Goal: Transaction & Acquisition: Obtain resource

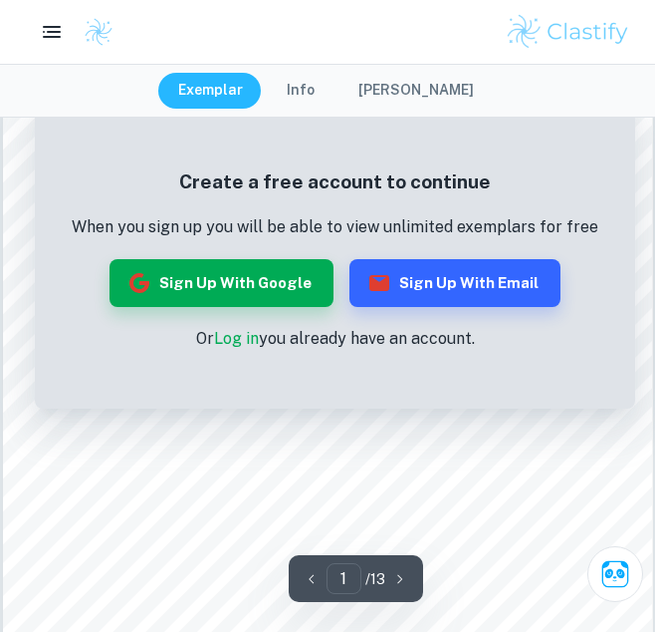
scroll to position [382, 0]
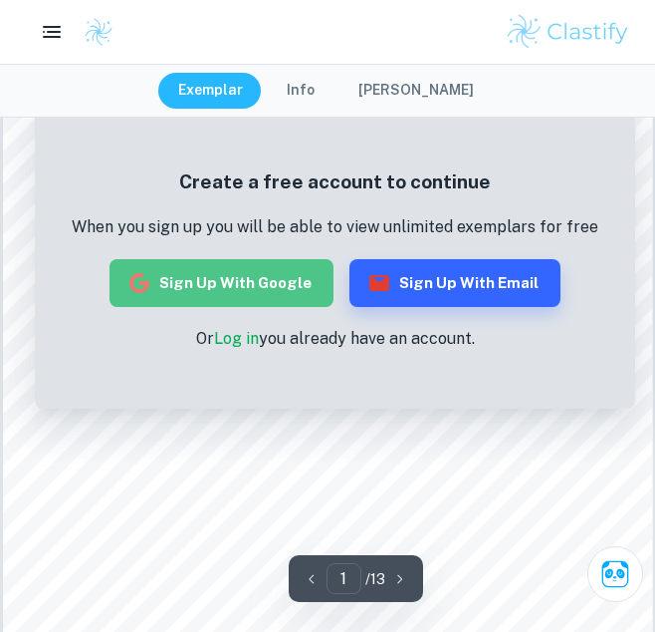
click at [313, 278] on button "Sign up with Google" at bounding box center [222, 283] width 224 height 48
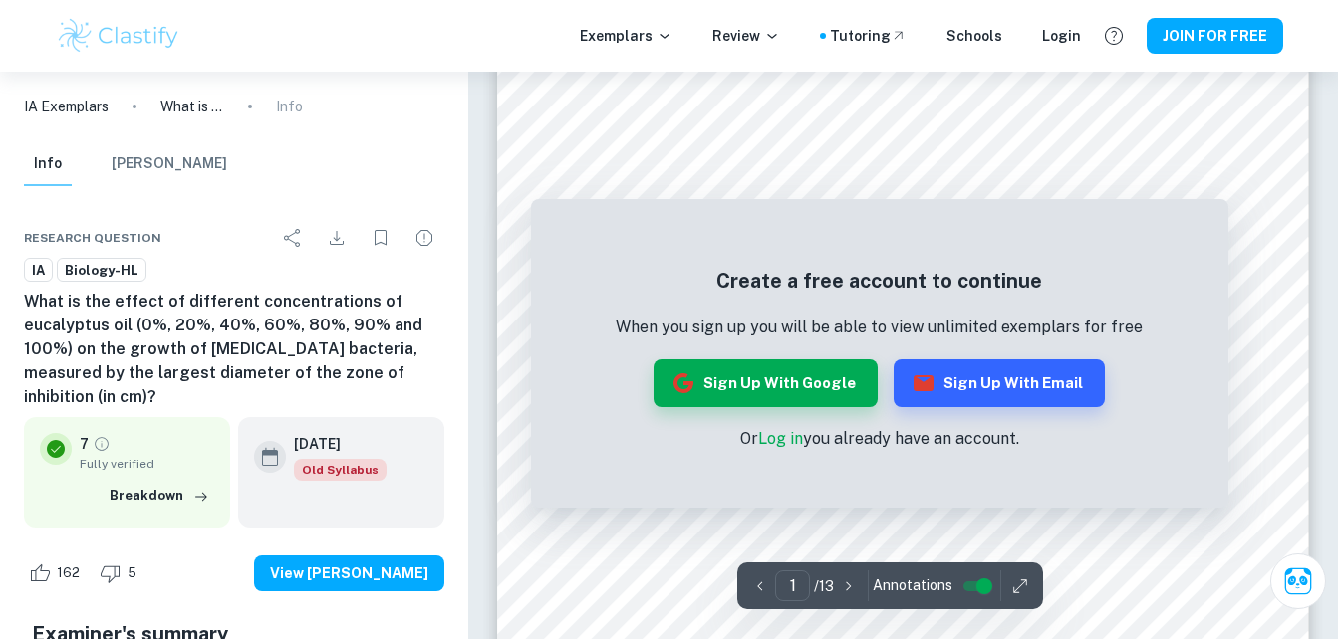
scroll to position [150, 0]
click at [631, 450] on p "Or Log in you already have an account." at bounding box center [879, 439] width 527 height 24
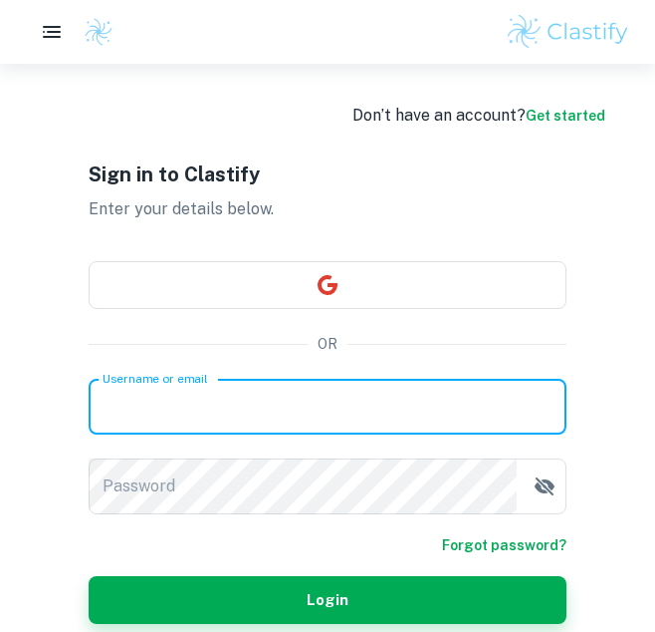
click at [203, 408] on input "Username or email" at bounding box center [328, 407] width 478 height 56
type input "[EMAIL_ADDRESS][DOMAIN_NAME]"
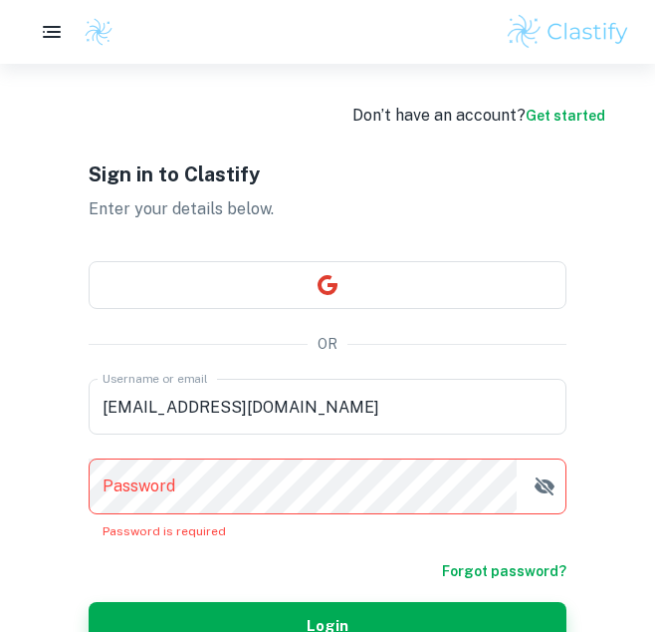
click at [533, 547] on form "Username or email eleniguesh122@gmail.com Username or email Password Password P…" at bounding box center [328, 514] width 478 height 271
click at [528, 566] on link "Forgot password?" at bounding box center [504, 571] width 125 height 22
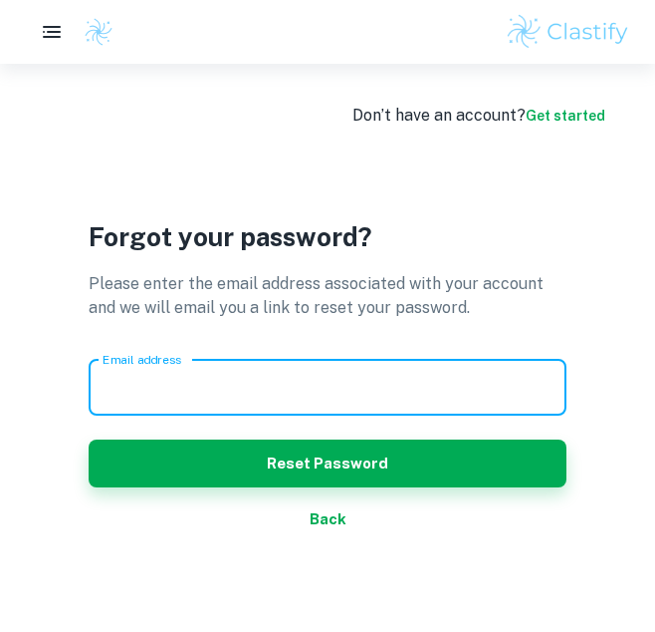
click at [441, 395] on input "Email address" at bounding box center [328, 388] width 478 height 56
type input "[EMAIL_ADDRESS][DOMAIN_NAME]"
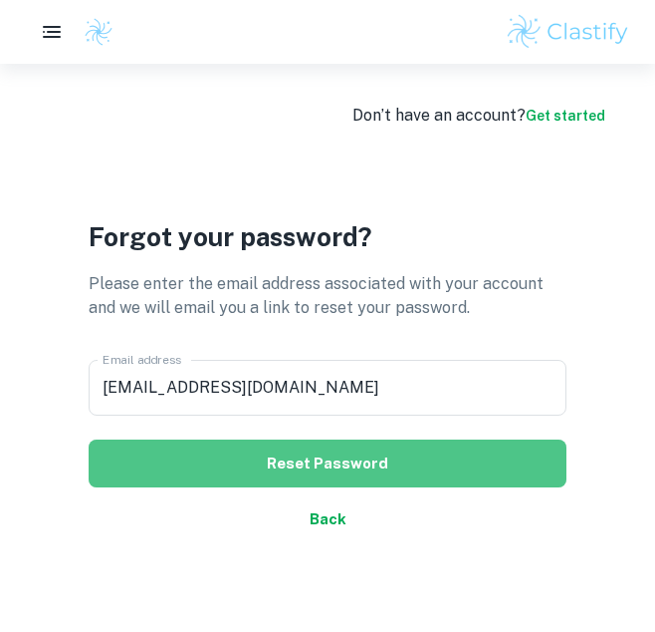
click at [398, 475] on button "Reset Password" at bounding box center [328, 463] width 478 height 48
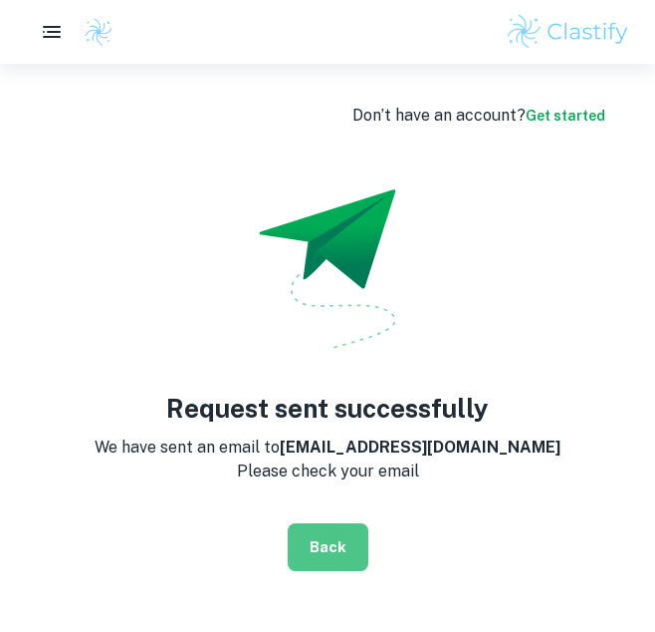
click at [358, 525] on button "Back" at bounding box center [328, 547] width 81 height 48
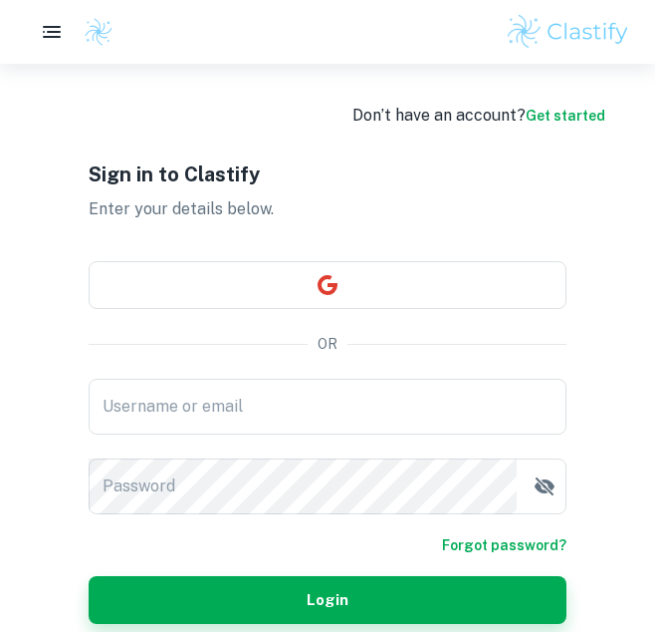
scroll to position [88, 0]
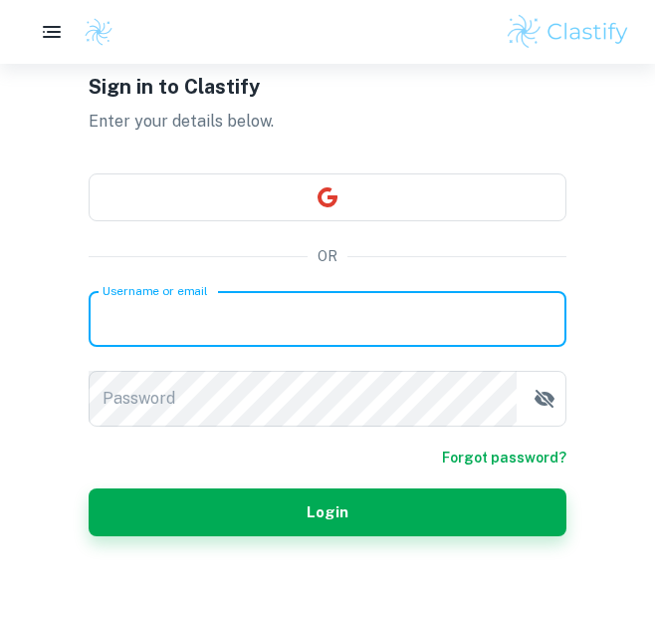
click at [411, 337] on input "Username or email" at bounding box center [328, 319] width 478 height 56
type input "[EMAIL_ADDRESS][DOMAIN_NAME]"
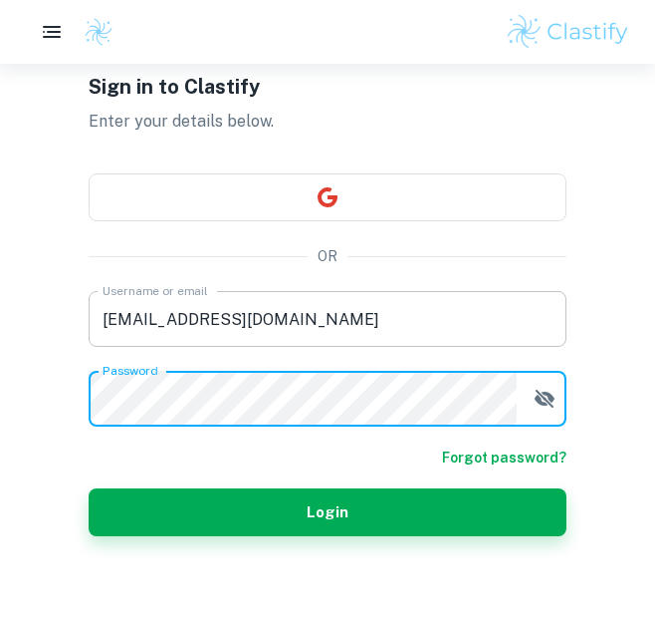
click at [89, 488] on button "Login" at bounding box center [328, 512] width 478 height 48
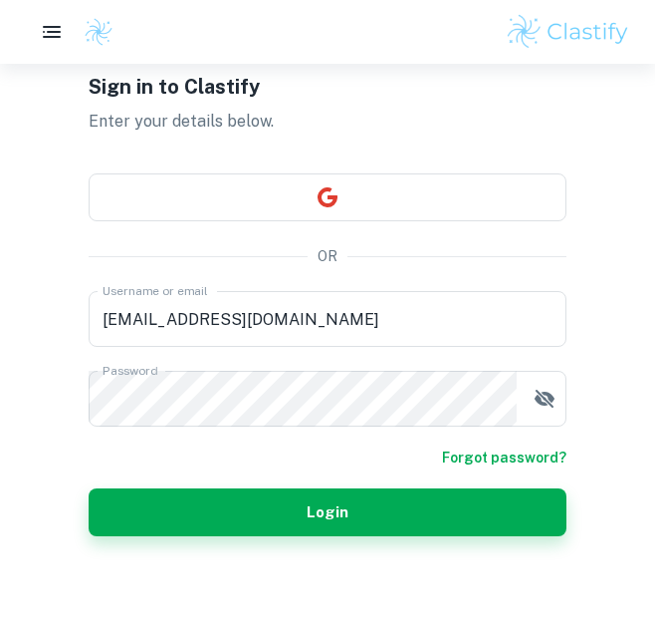
click at [458, 522] on form "Username or email eleniguesh122@gmail.com Username or email Password Password F…" at bounding box center [328, 413] width 478 height 245
click at [496, 460] on link "Forgot password?" at bounding box center [504, 457] width 125 height 22
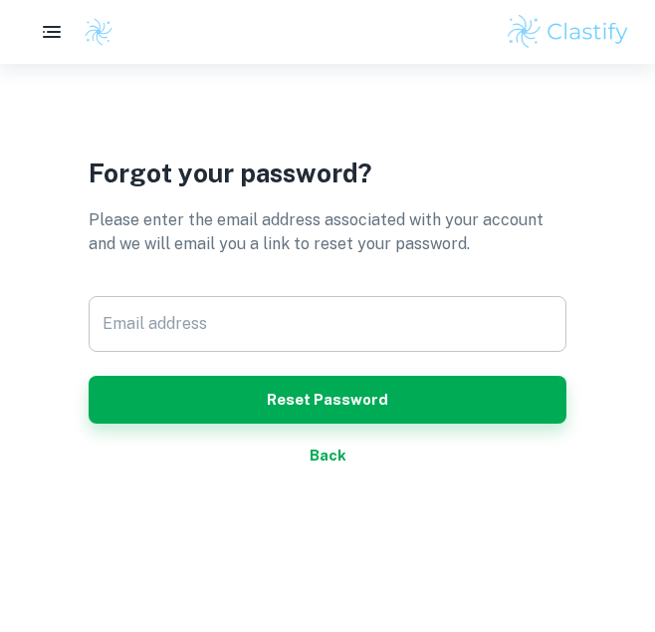
drag, startPoint x: 326, startPoint y: 353, endPoint x: 329, endPoint y: 332, distance: 21.1
click at [329, 332] on div "Email address Email address Reset Password" at bounding box center [328, 360] width 478 height 128
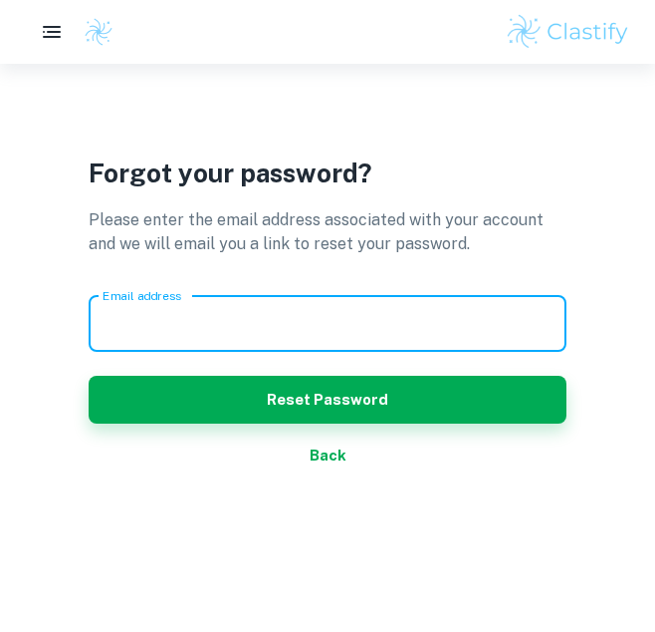
click at [329, 332] on input "Email address" at bounding box center [328, 324] width 478 height 56
type input "[EMAIL_ADDRESS][DOMAIN_NAME]"
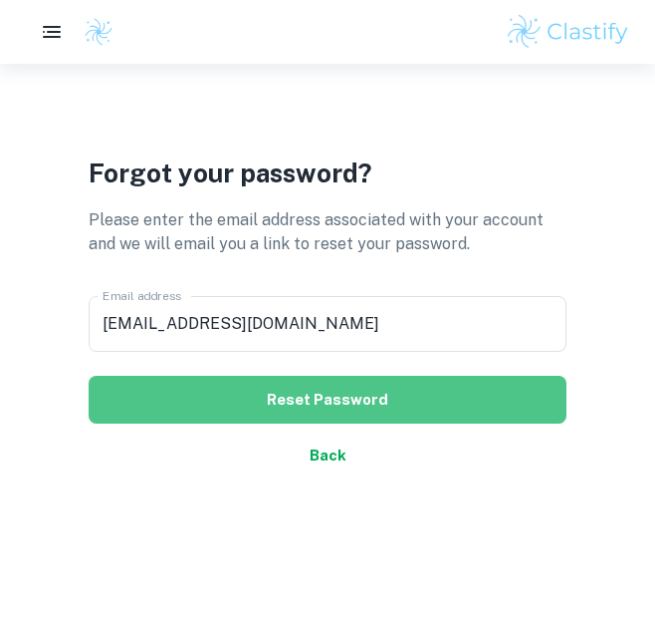
click at [328, 402] on button "Reset Password" at bounding box center [328, 400] width 478 height 48
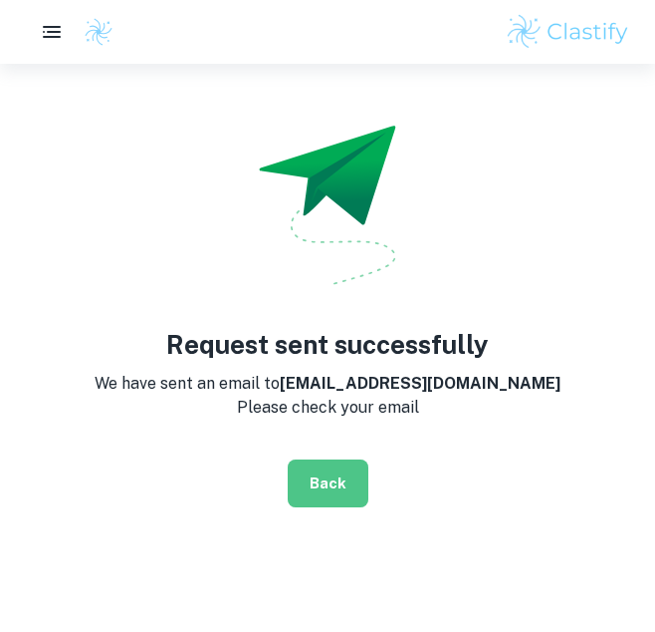
click at [313, 478] on button "Back" at bounding box center [328, 483] width 81 height 48
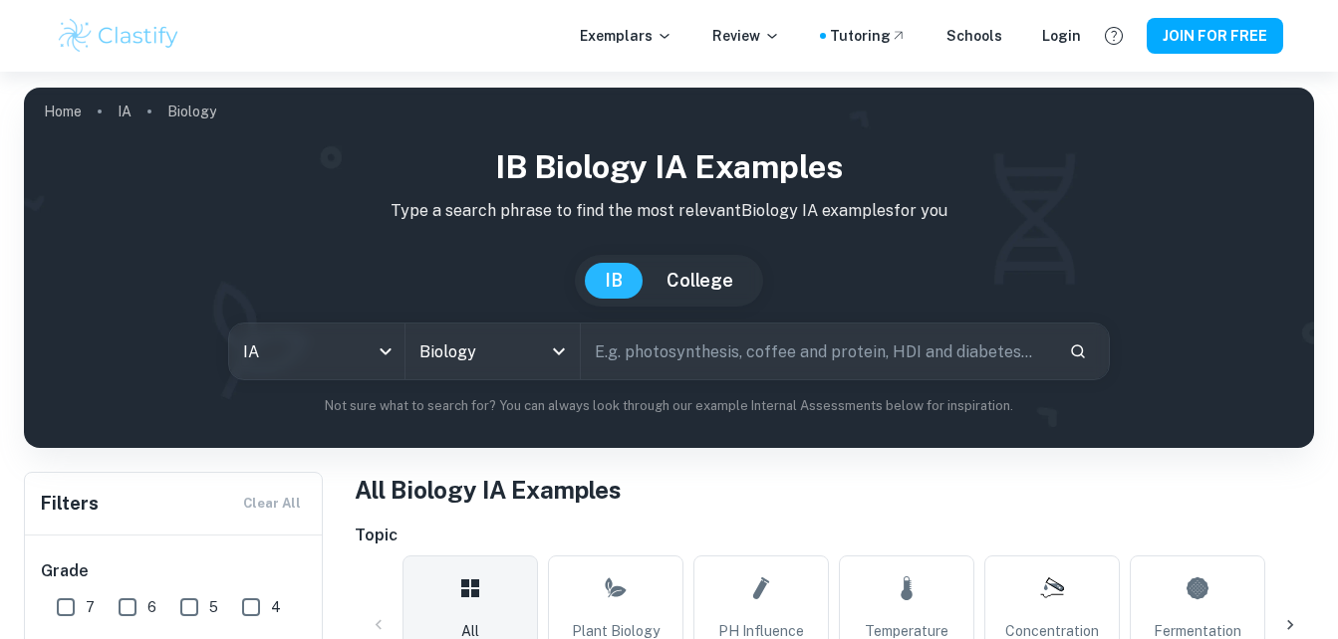
type input "ecoli"
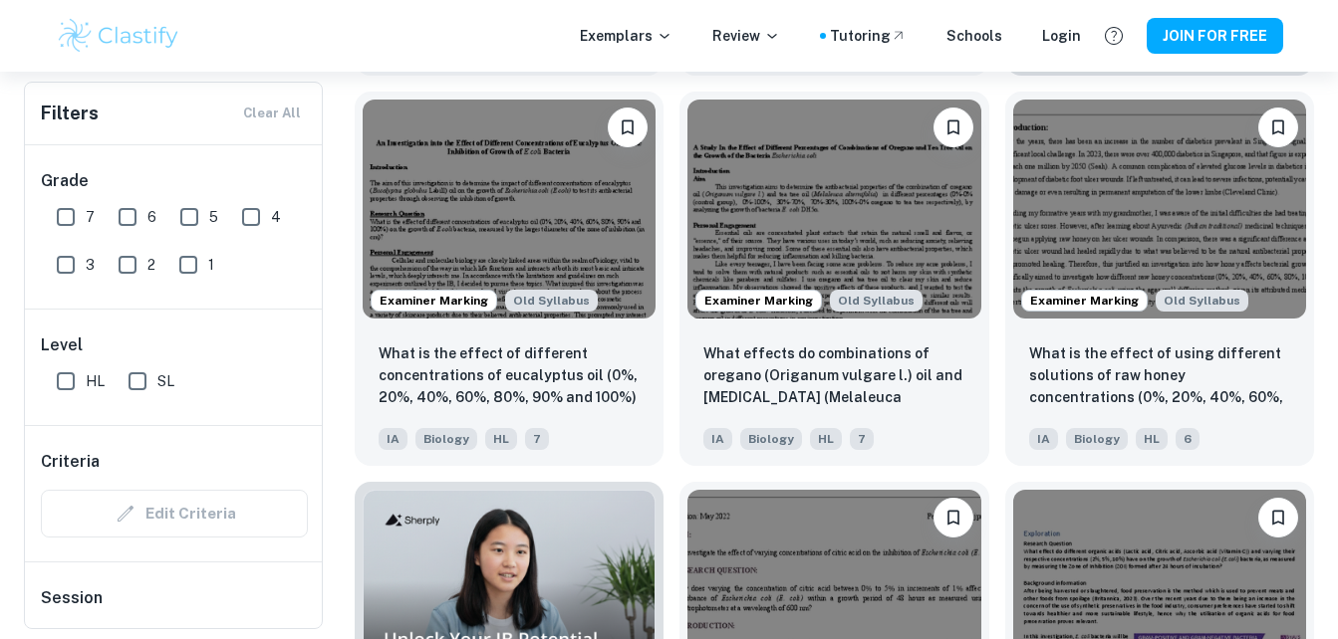
scroll to position [1027, 0]
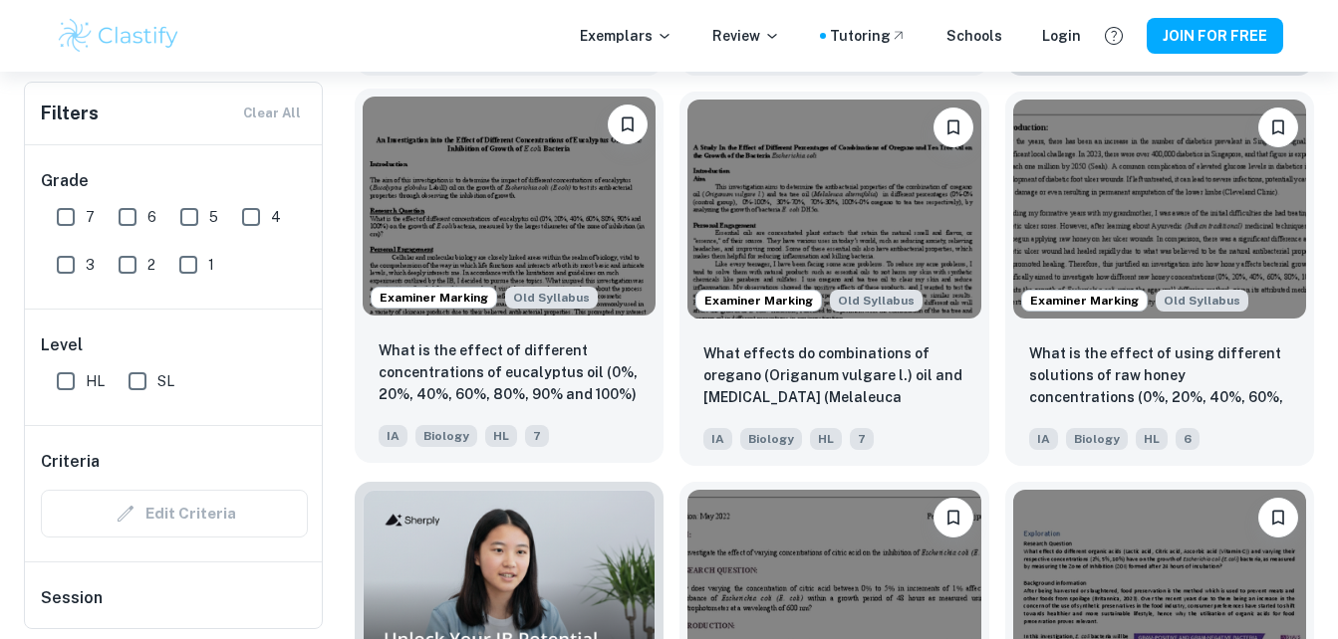
click at [531, 221] on img at bounding box center [509, 207] width 293 height 220
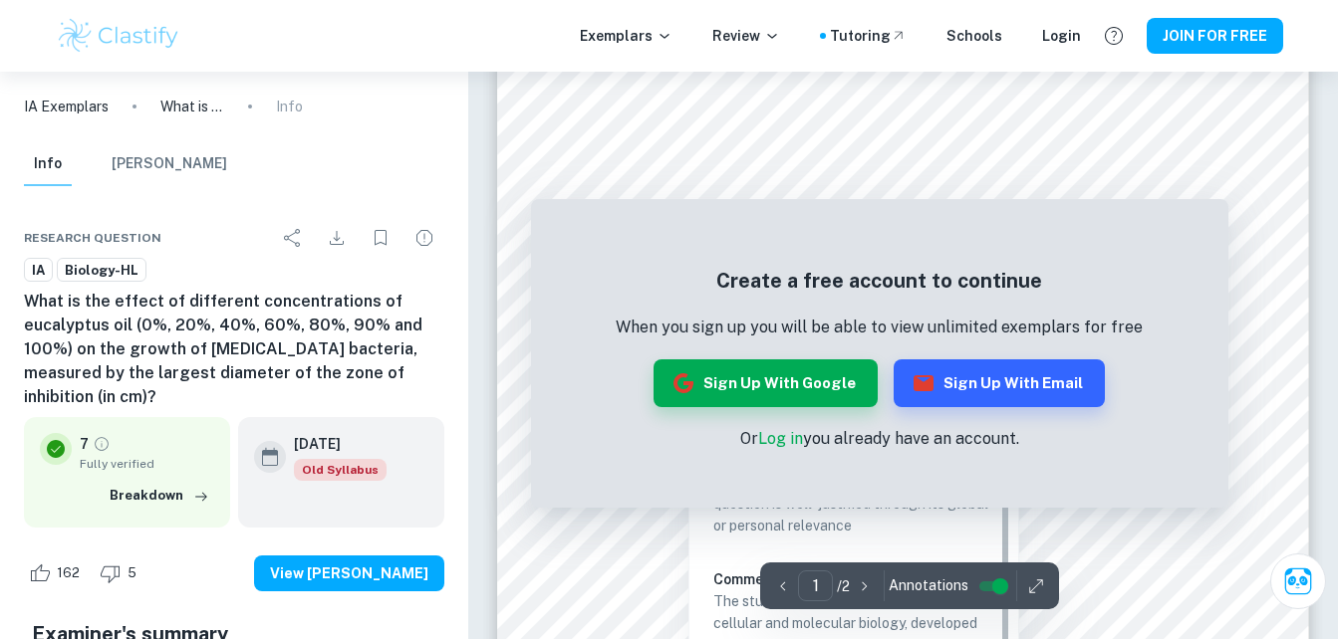
scroll to position [285, 0]
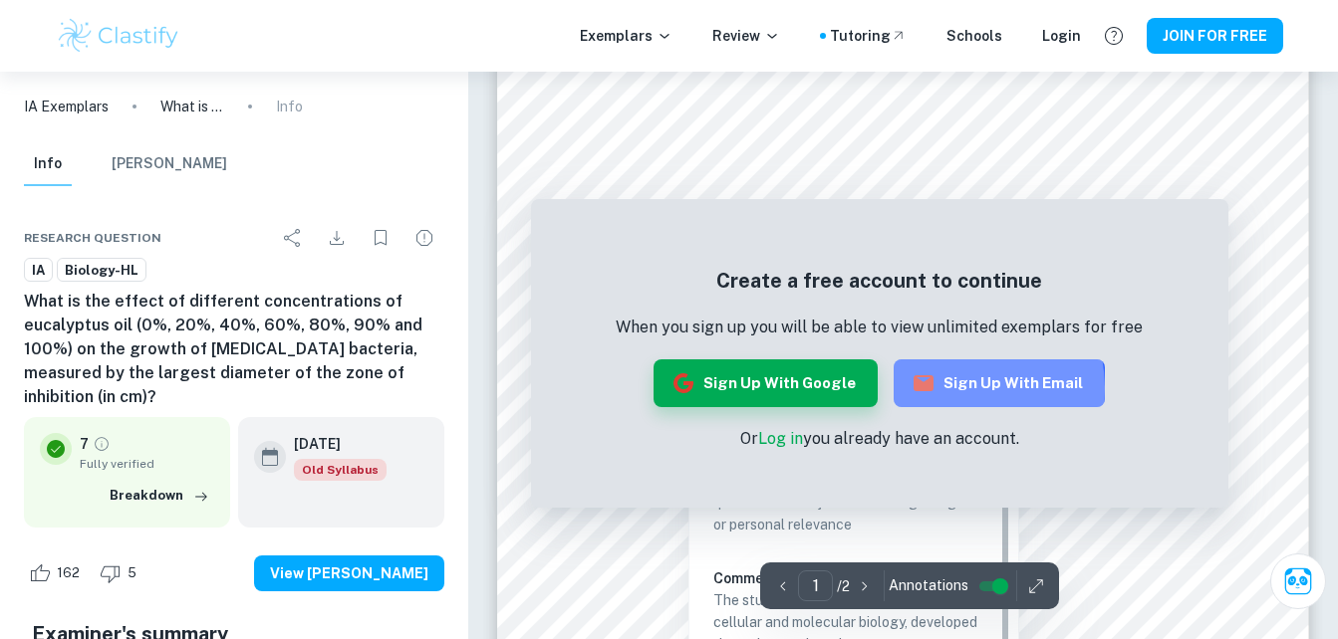
click at [936, 389] on button "Sign up with Email" at bounding box center [999, 384] width 211 height 48
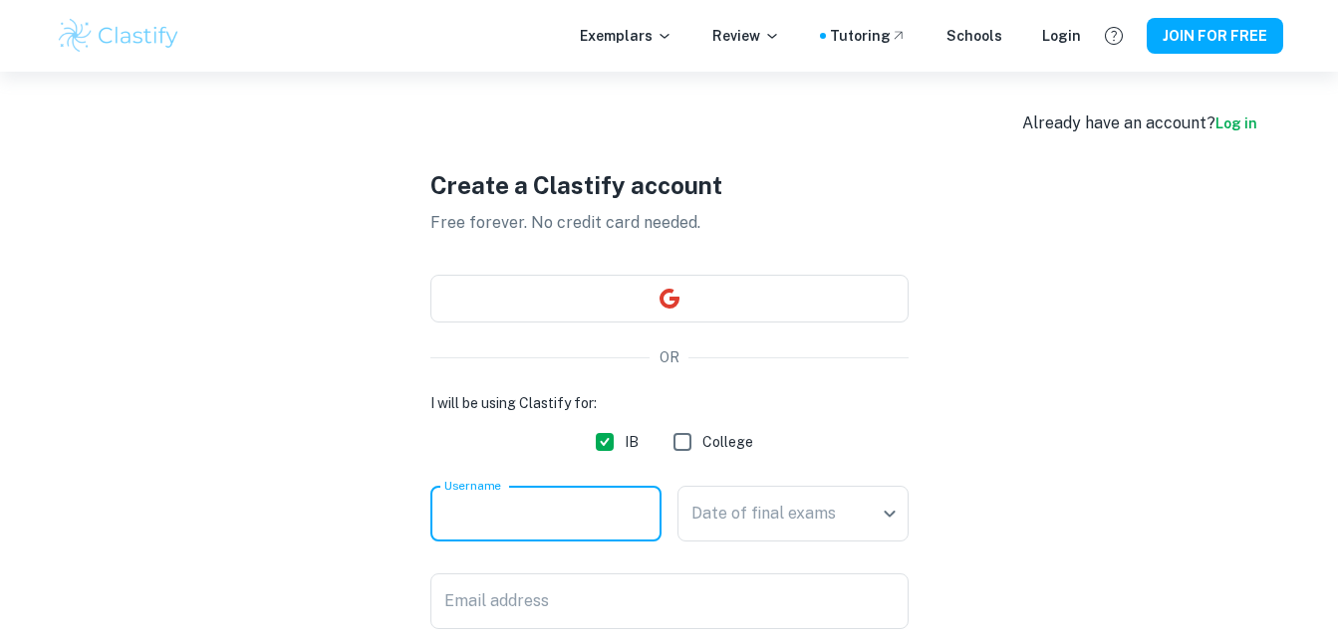
click at [605, 509] on input "Username" at bounding box center [545, 514] width 231 height 56
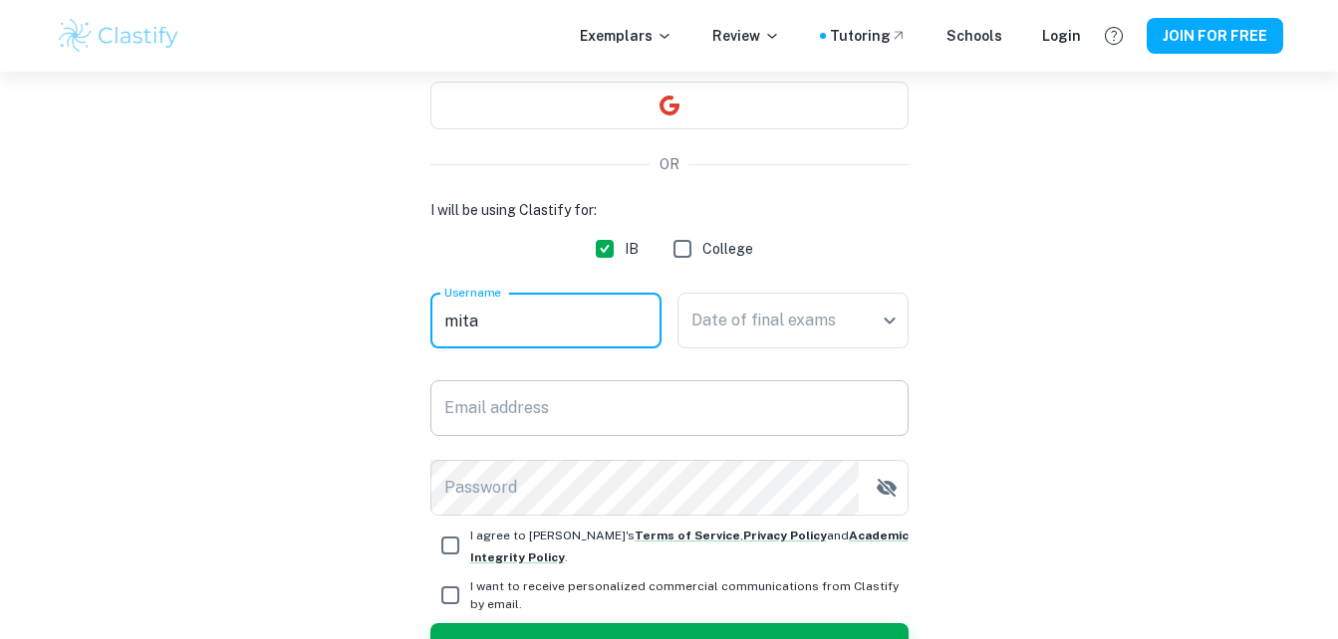
type input "mita"
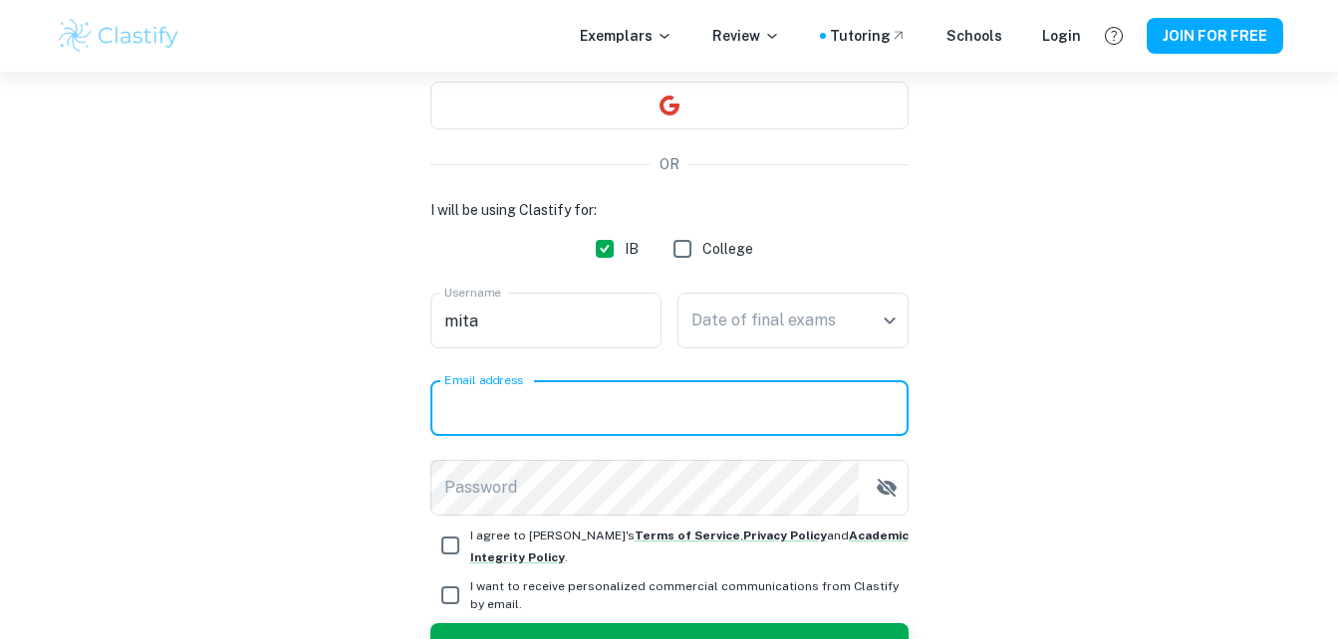
click at [720, 412] on input "Email address" at bounding box center [669, 409] width 478 height 56
type input "[EMAIL_ADDRESS][DOMAIN_NAME]"
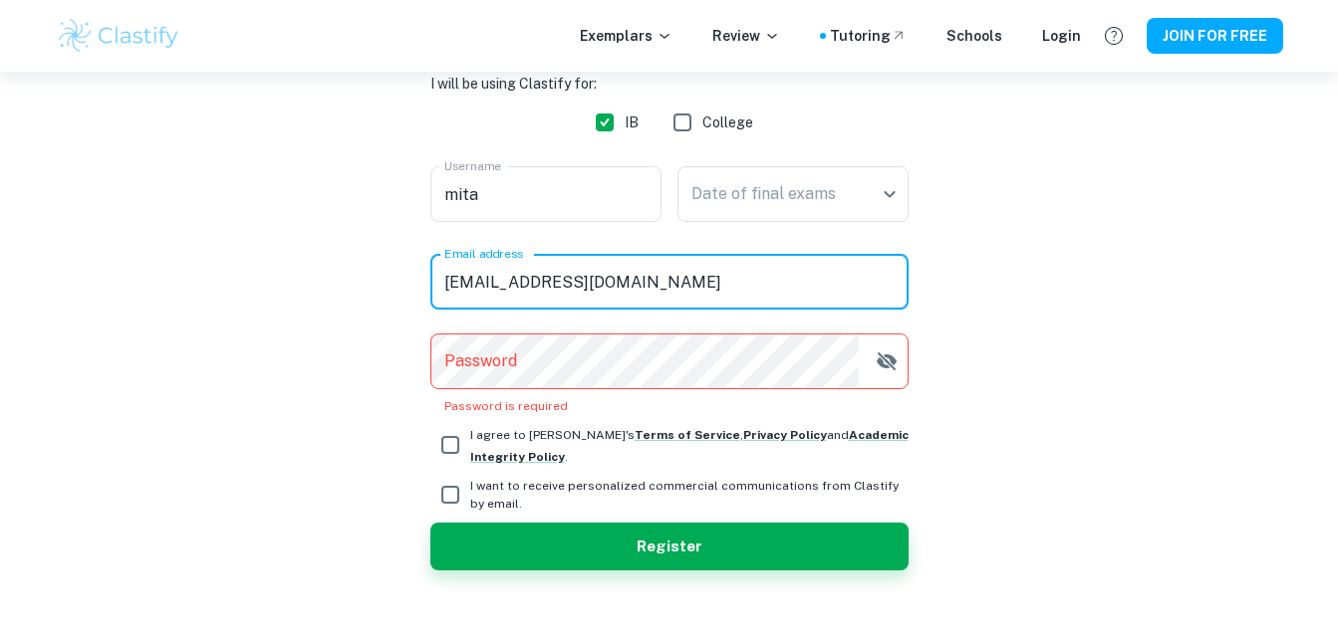
click at [659, 275] on input "[EMAIL_ADDRESS][DOMAIN_NAME]" at bounding box center [669, 282] width 478 height 56
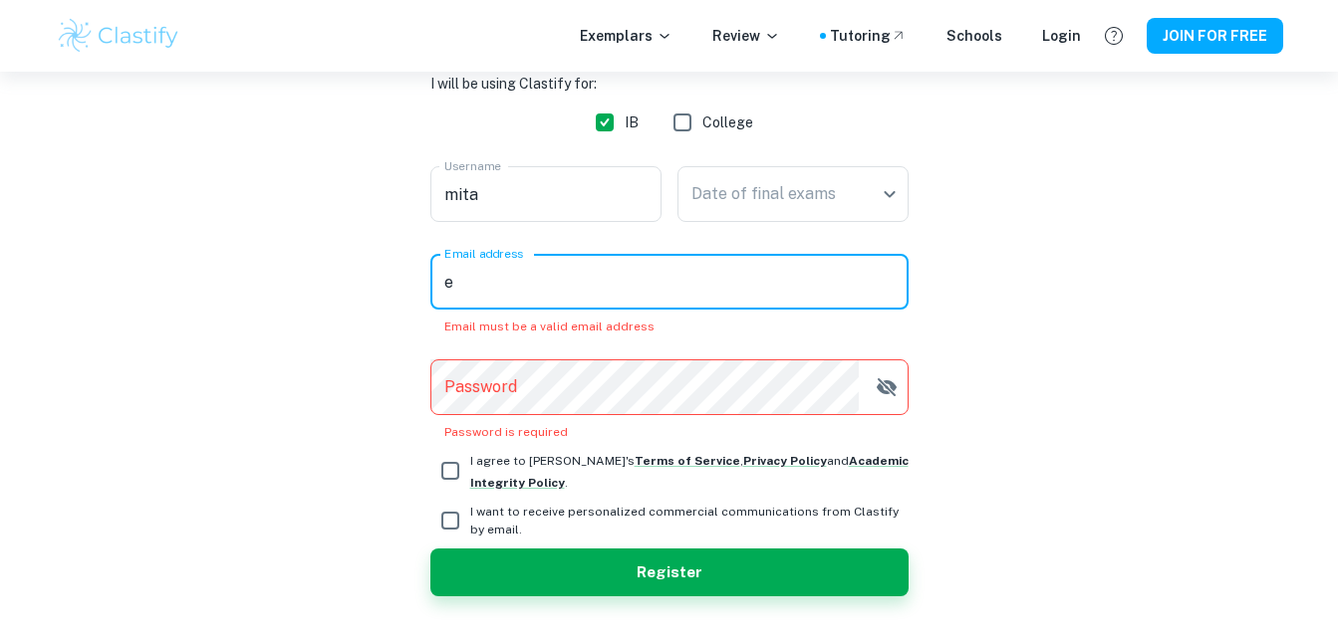
type input "[EMAIL_ADDRESS][DOMAIN_NAME]"
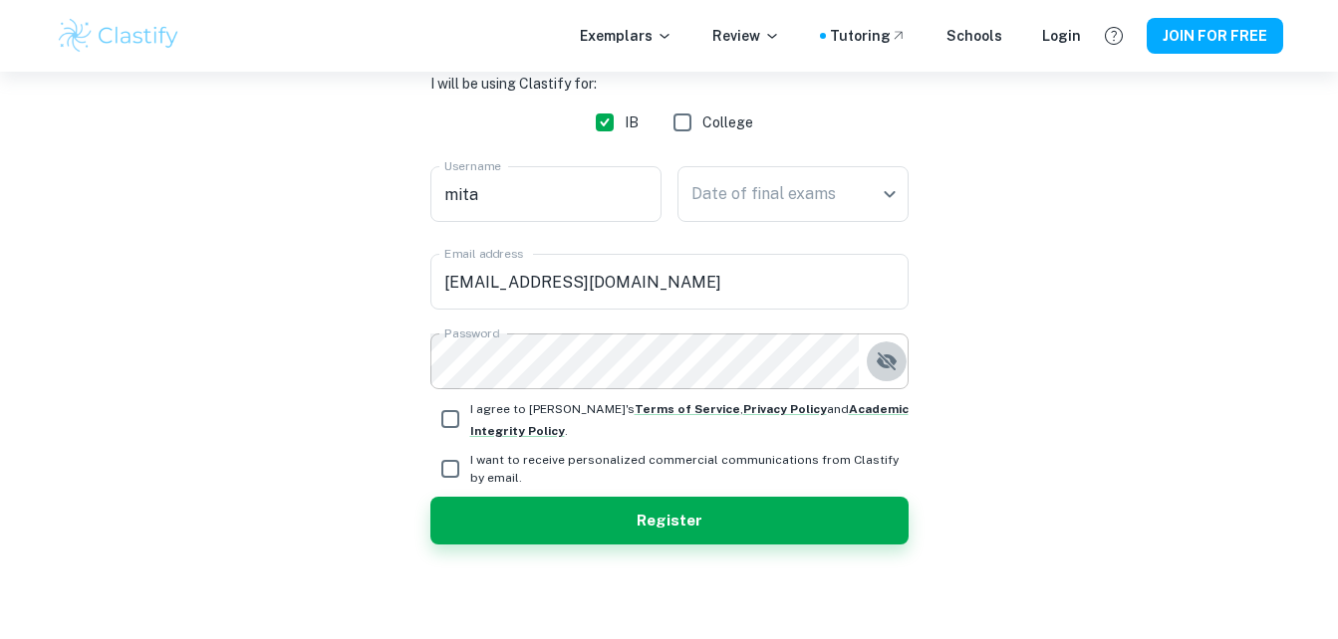
click at [884, 363] on icon "button" at bounding box center [887, 362] width 24 height 24
drag, startPoint x: 452, startPoint y: 422, endPoint x: 448, endPoint y: 472, distance: 50.0
click at [448, 472] on div "I will be using Clastify for: IB College Username mita Username Date of final e…" at bounding box center [669, 309] width 478 height 472
click at [448, 472] on input "I want to receive personalized commercial communications from Clastify by email." at bounding box center [450, 469] width 40 height 40
checkbox input "true"
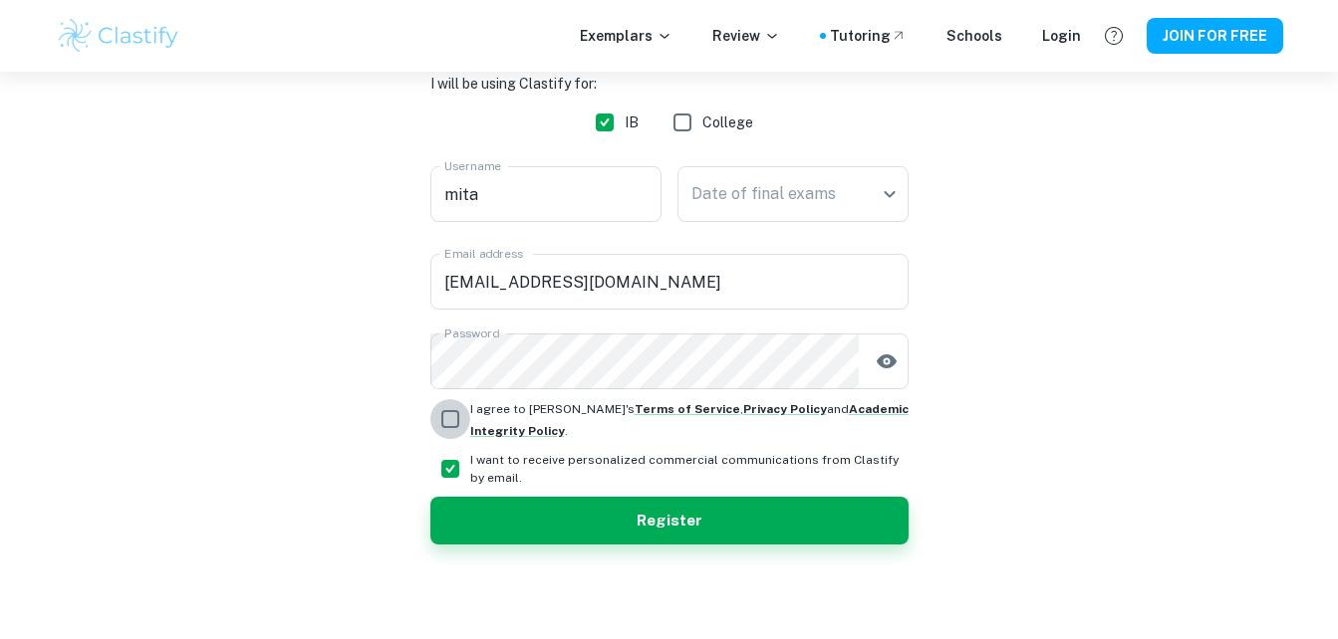
click at [456, 411] on input "I agree to [PERSON_NAME]'s Terms of Service , Privacy Policy and Academic Integ…" at bounding box center [450, 419] width 40 height 40
checkbox input "true"
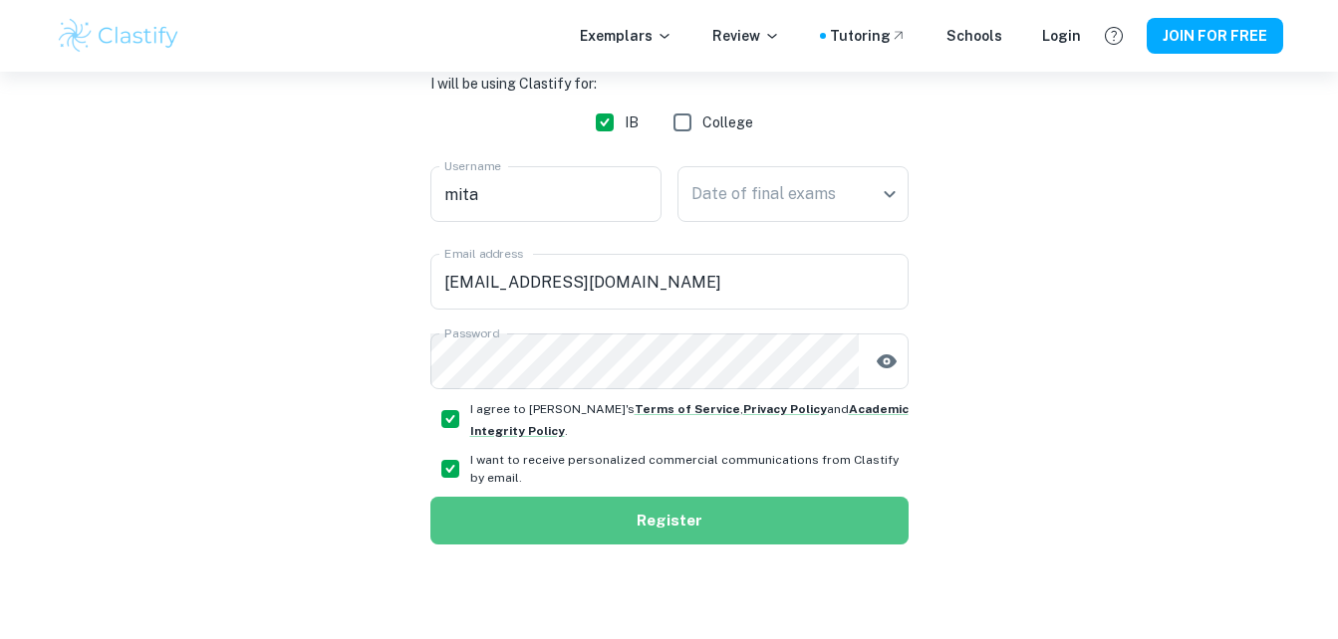
click at [527, 530] on button "Register" at bounding box center [669, 521] width 478 height 48
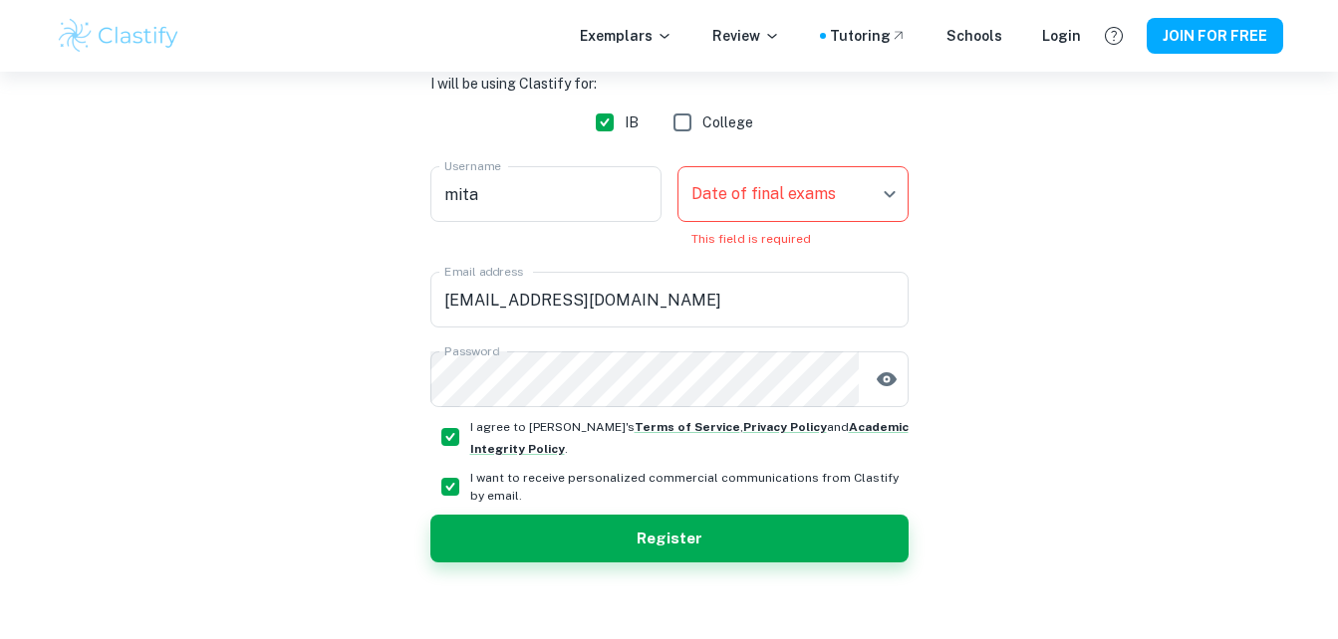
click at [800, 206] on body "We value your privacy We use cookies to enhance your browsing experience, serve…" at bounding box center [669, 71] width 1338 height 639
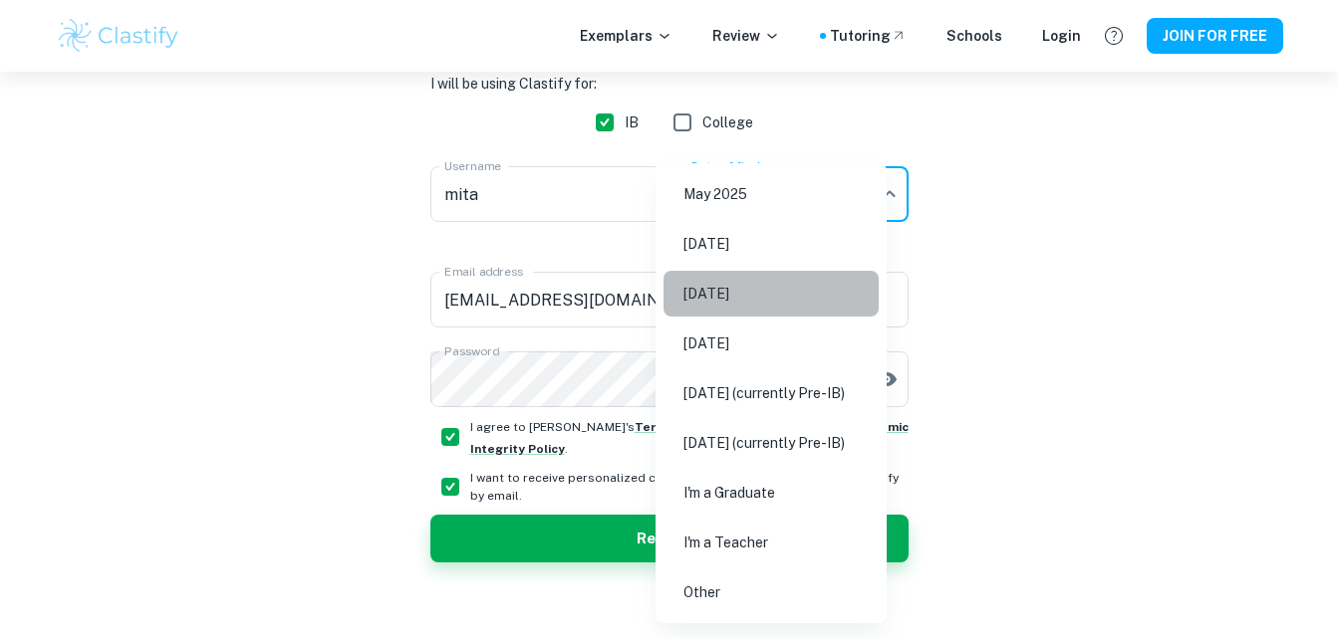
click at [771, 293] on li "[DATE]" at bounding box center [770, 294] width 215 height 46
type input "M26"
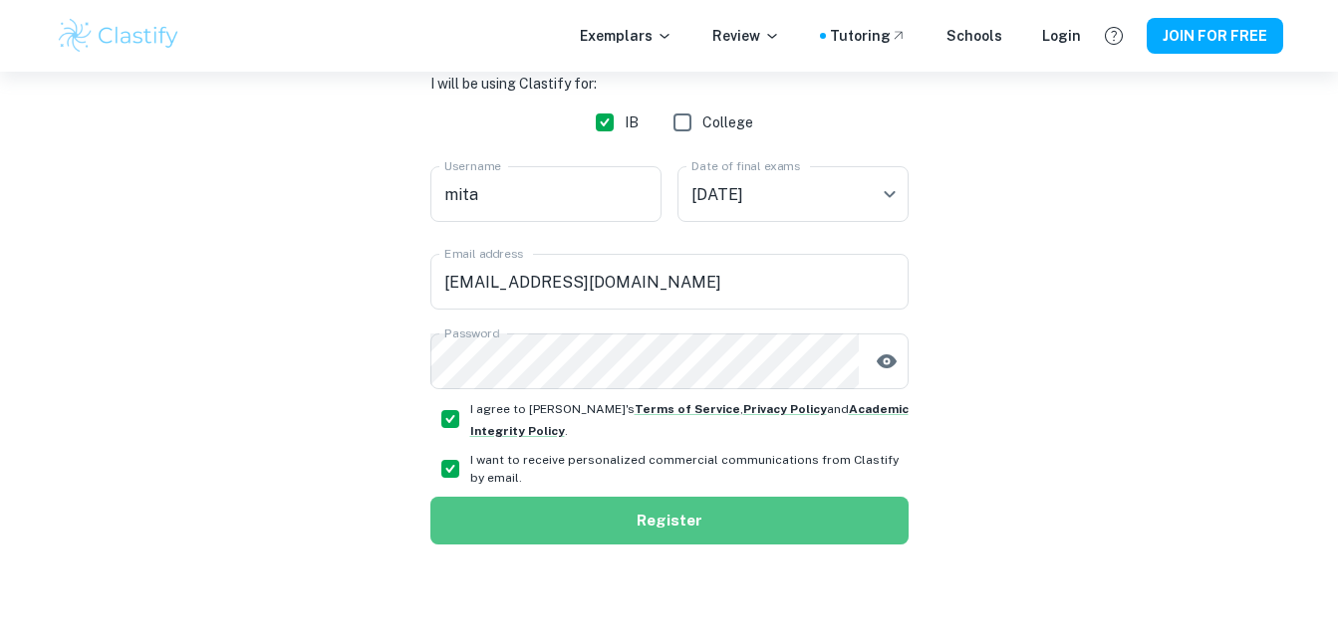
click at [662, 536] on button "Register" at bounding box center [669, 521] width 478 height 48
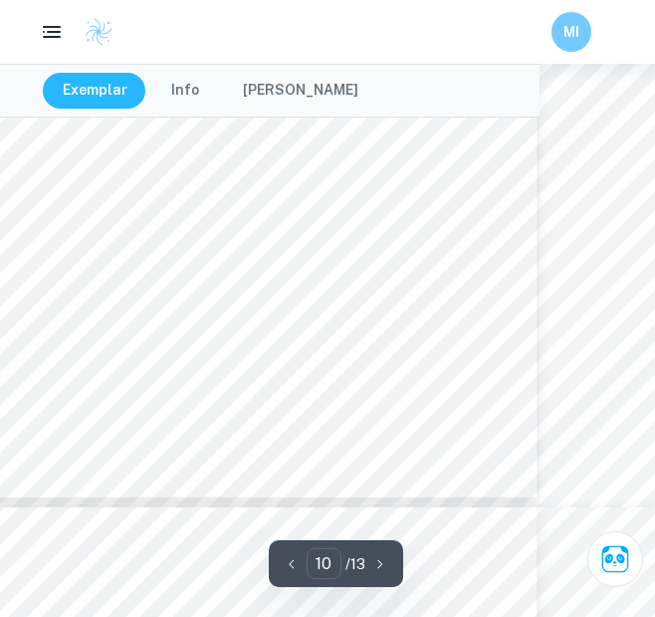
scroll to position [9178, 116]
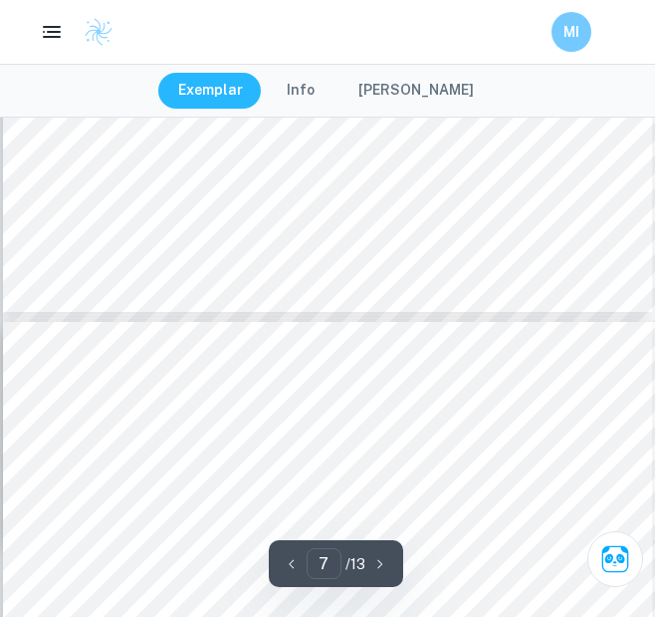
type input "8"
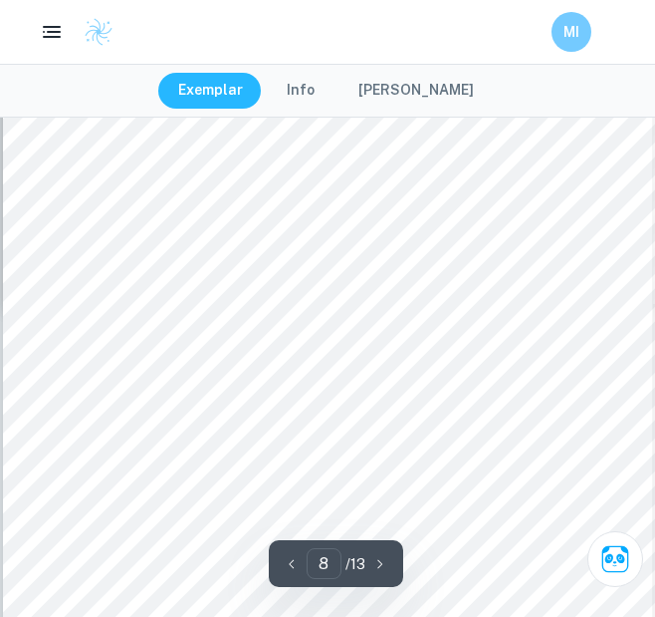
scroll to position [6872, 0]
